Goal: Transaction & Acquisition: Purchase product/service

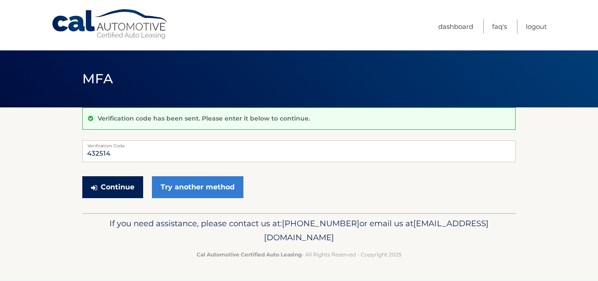
type input "432514"
click at [116, 184] on button "Continue" at bounding box center [112, 187] width 61 height 22
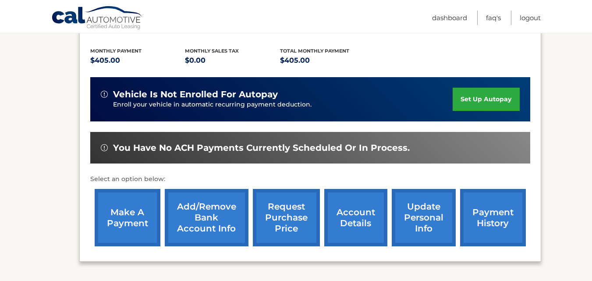
scroll to position [194, 0]
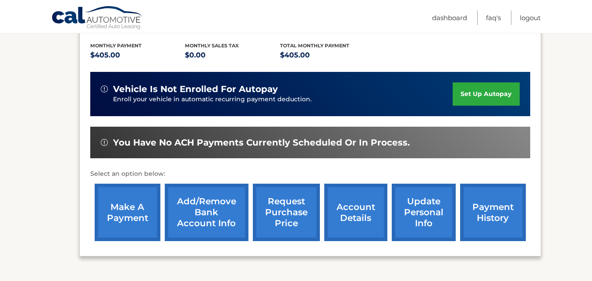
click at [138, 202] on link "make a payment" at bounding box center [128, 212] width 66 height 57
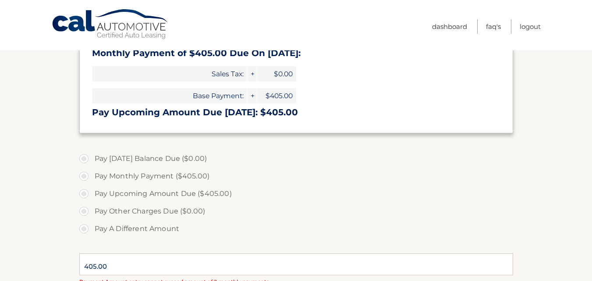
scroll to position [155, 0]
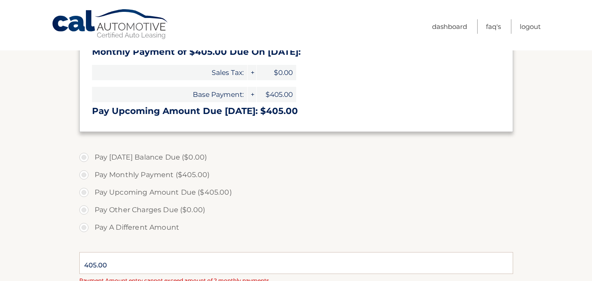
drag, startPoint x: 595, startPoint y: 113, endPoint x: 591, endPoint y: 174, distance: 61.0
select select "YmE4MTc5ODctMjBiNy00YTZhLWJhNjgtODk2YzA2NGEzOGQ1"
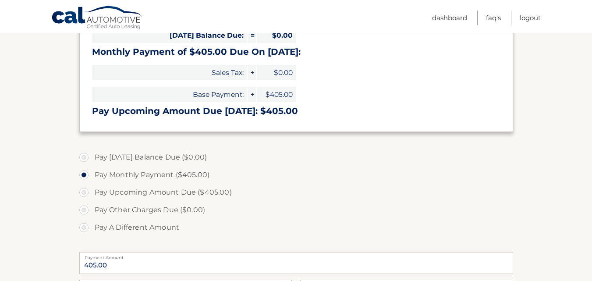
click at [83, 193] on label "Pay Upcoming Amount Due ($405.00)" at bounding box center [296, 193] width 434 height 18
click at [83, 193] on input "Pay Upcoming Amount Due ($405.00)" at bounding box center [87, 191] width 9 height 14
radio input "true"
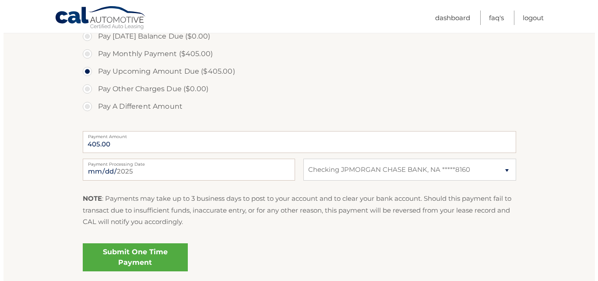
scroll to position [279, 0]
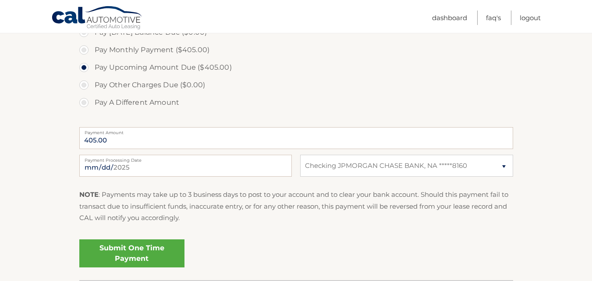
click at [86, 50] on label "Pay Monthly Payment ($405.00)" at bounding box center [296, 50] width 434 height 18
click at [86, 50] on input "Pay Monthly Payment ($405.00)" at bounding box center [87, 48] width 9 height 14
radio input "true"
click at [127, 248] on link "Submit One Time Payment" at bounding box center [131, 253] width 105 height 28
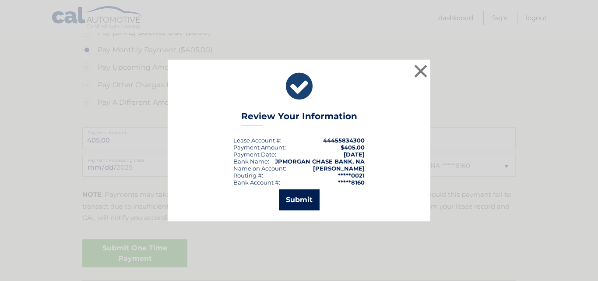
click at [286, 202] on button "Submit" at bounding box center [299, 199] width 41 height 21
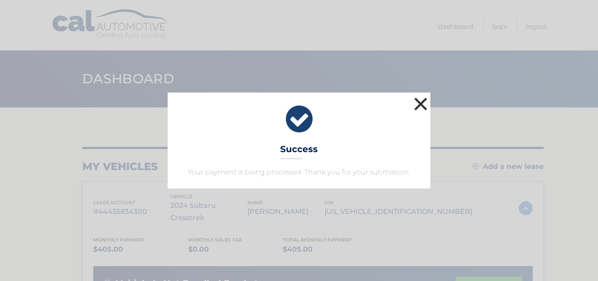
click at [420, 102] on button "×" at bounding box center [421, 104] width 18 height 18
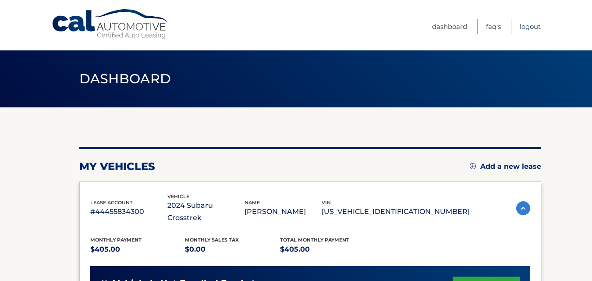
click at [524, 28] on link "Logout" at bounding box center [529, 26] width 21 height 14
